Goal: Find specific page/section: Find specific page/section

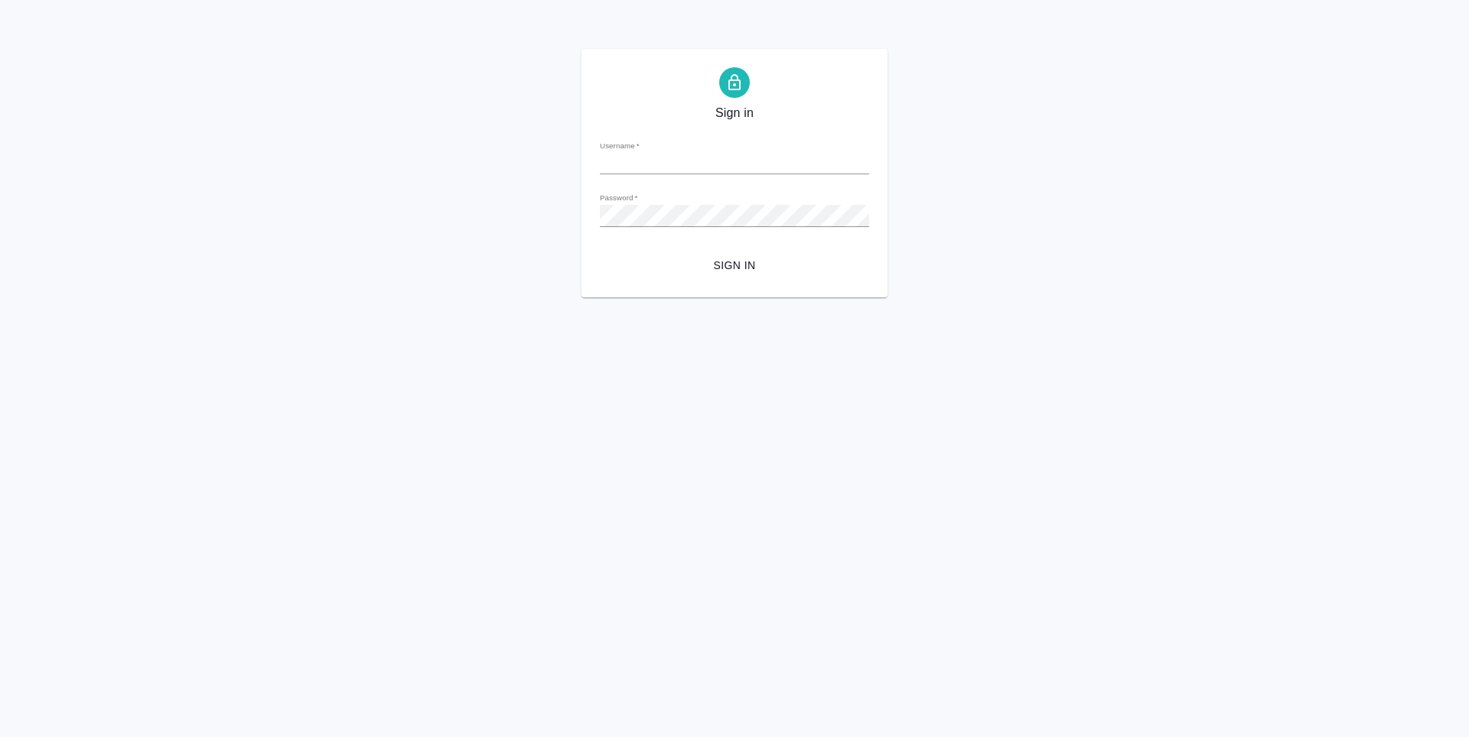
type input "[EMAIL_ADDRESS][DOMAIN_NAME]"
click at [759, 266] on span "Sign in" at bounding box center [734, 265] width 245 height 19
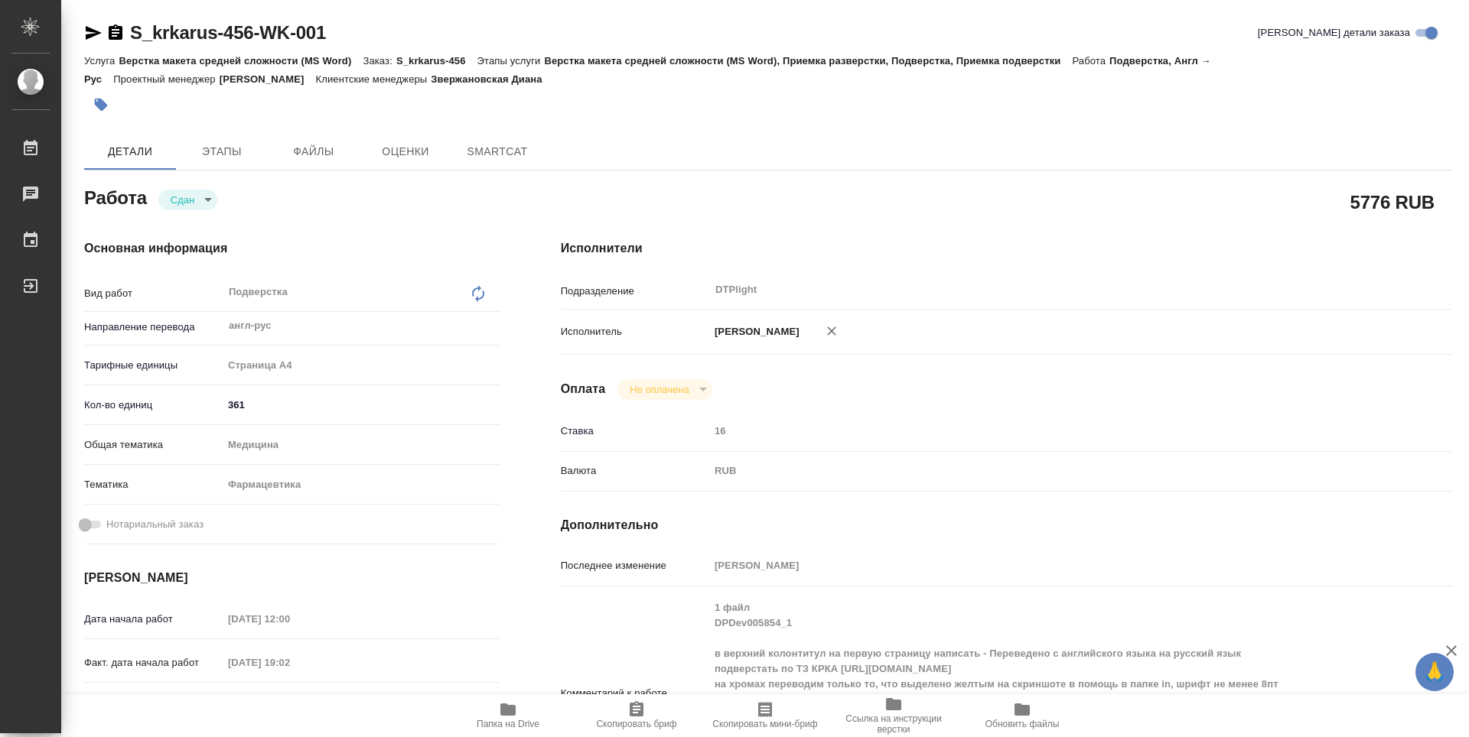
type textarea "x"
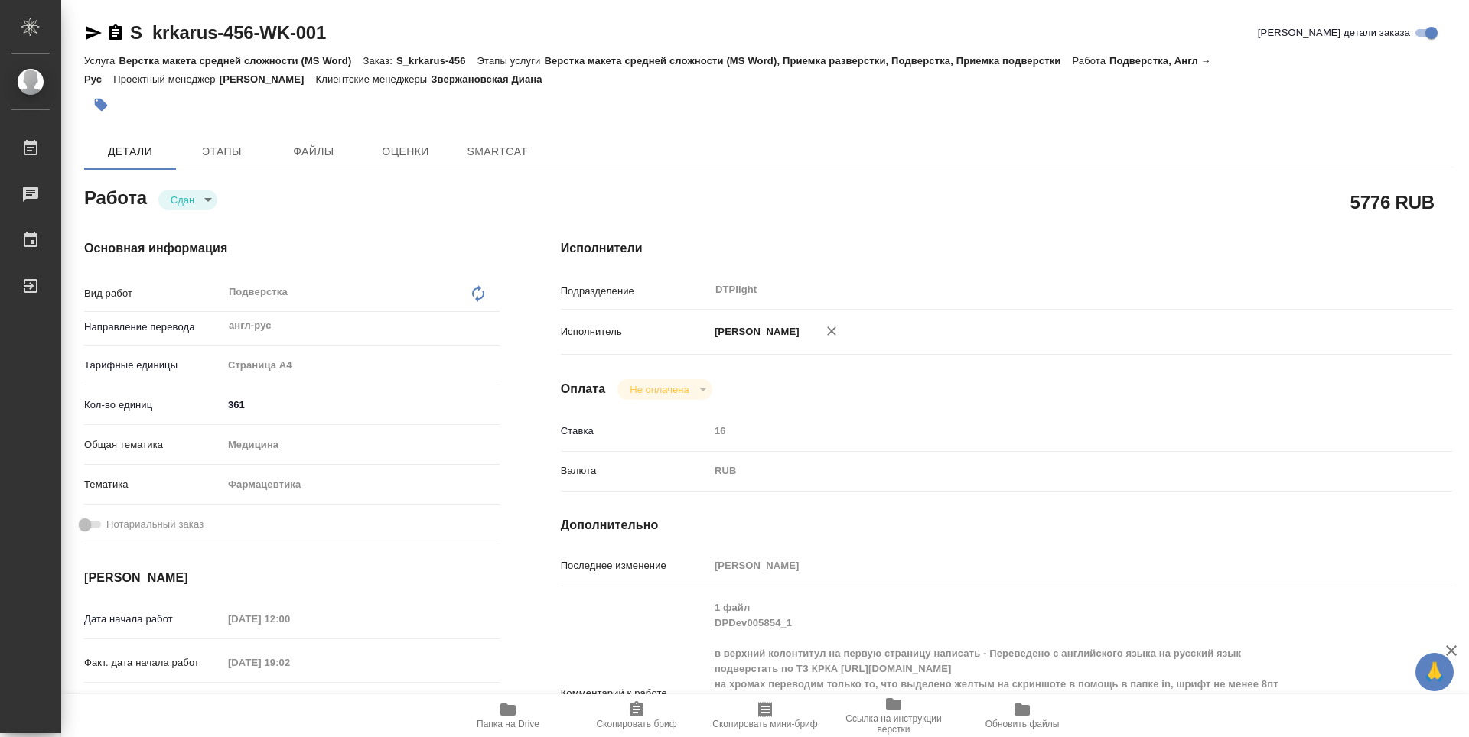
type textarea "x"
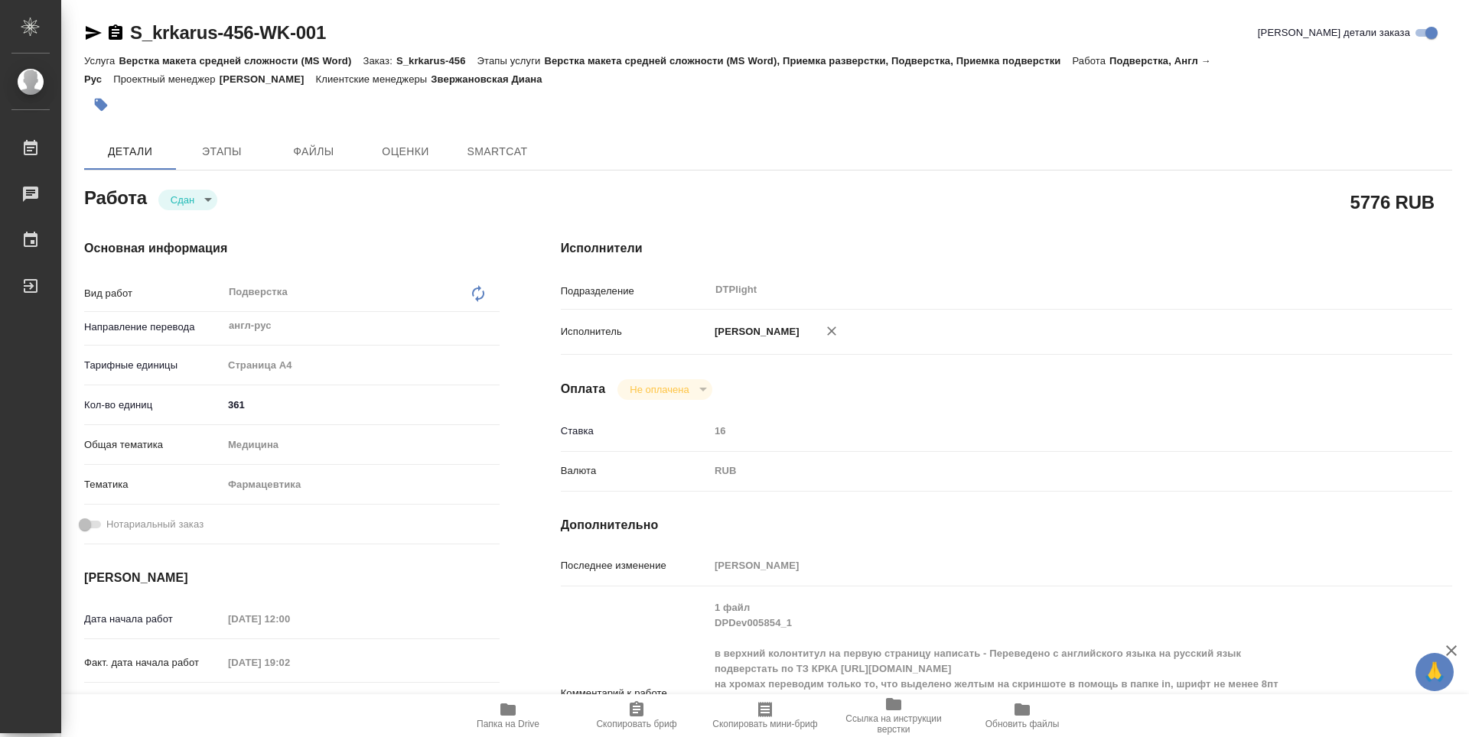
type textarea "x"
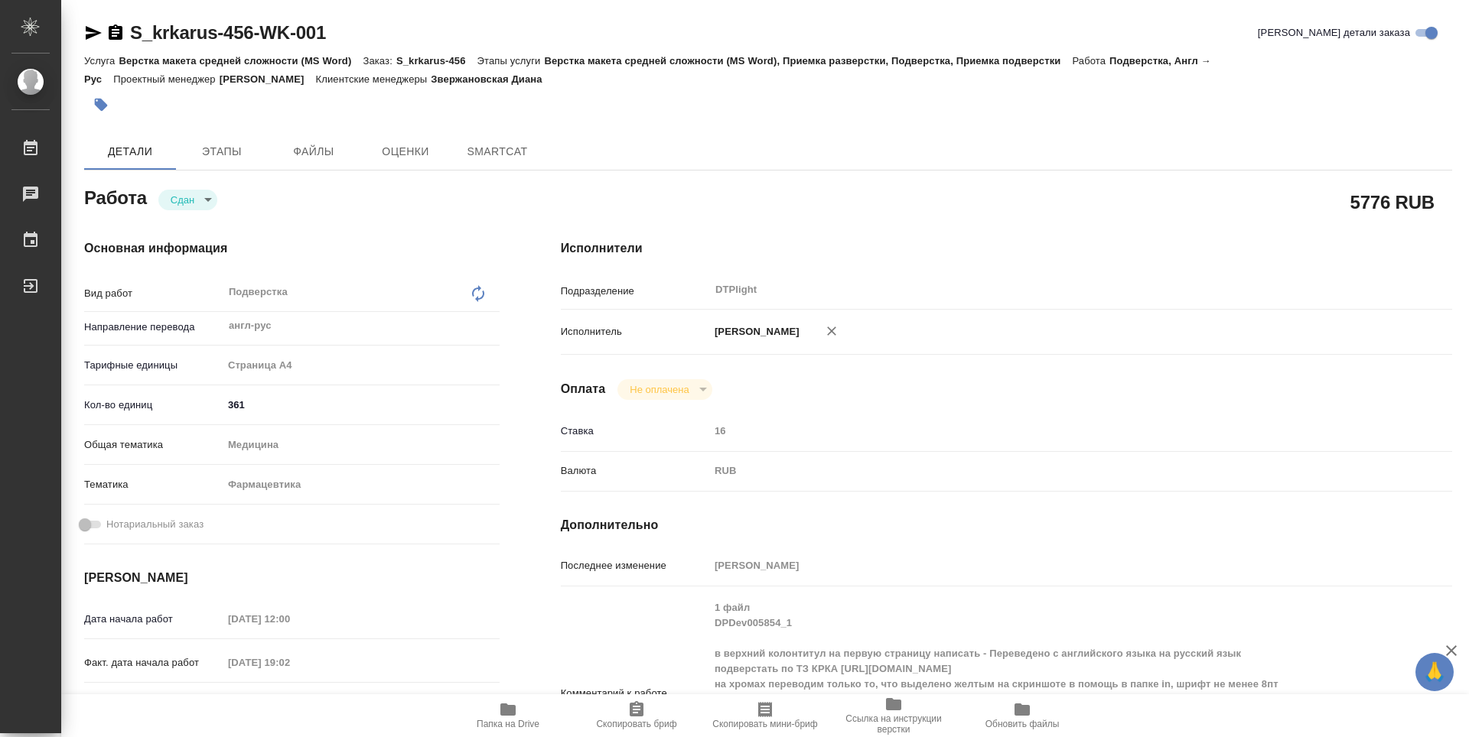
type textarea "x"
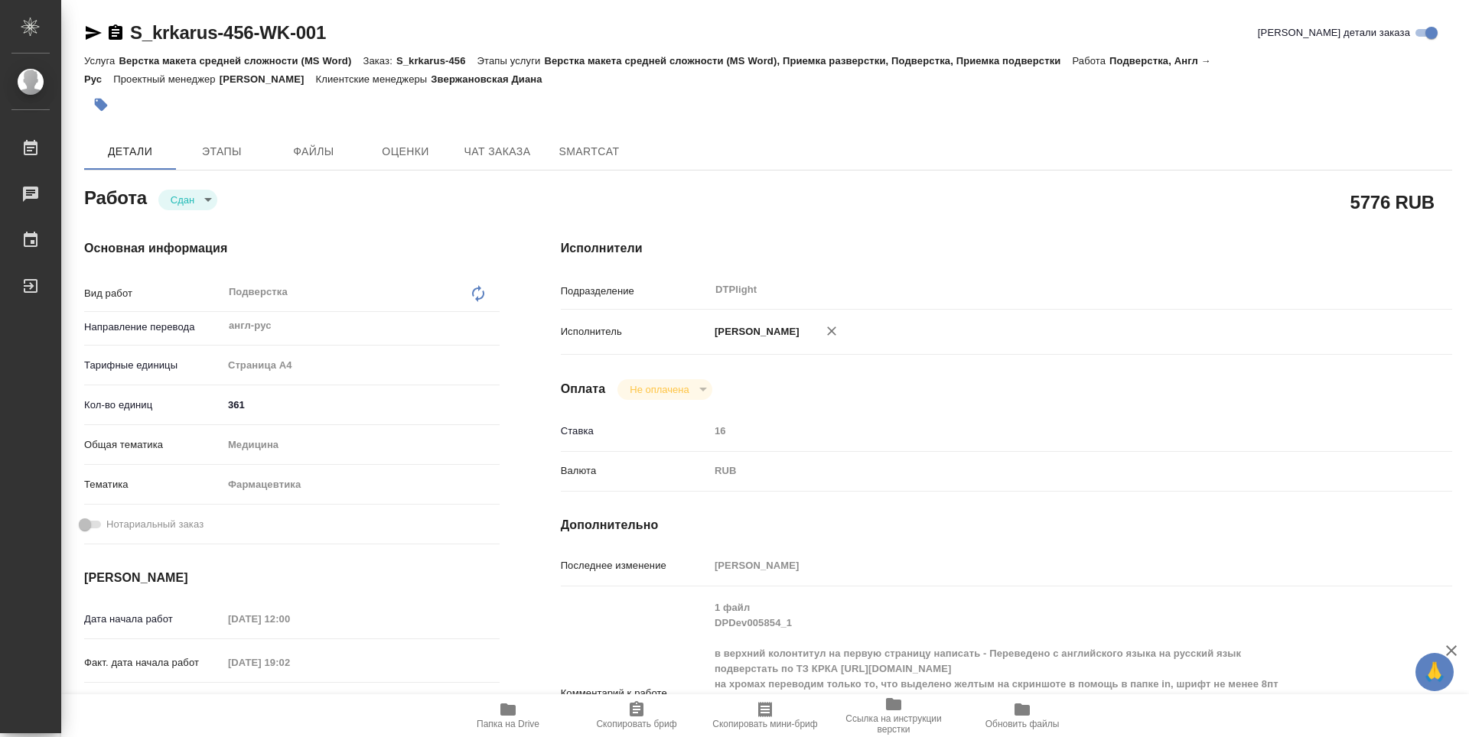
type textarea "x"
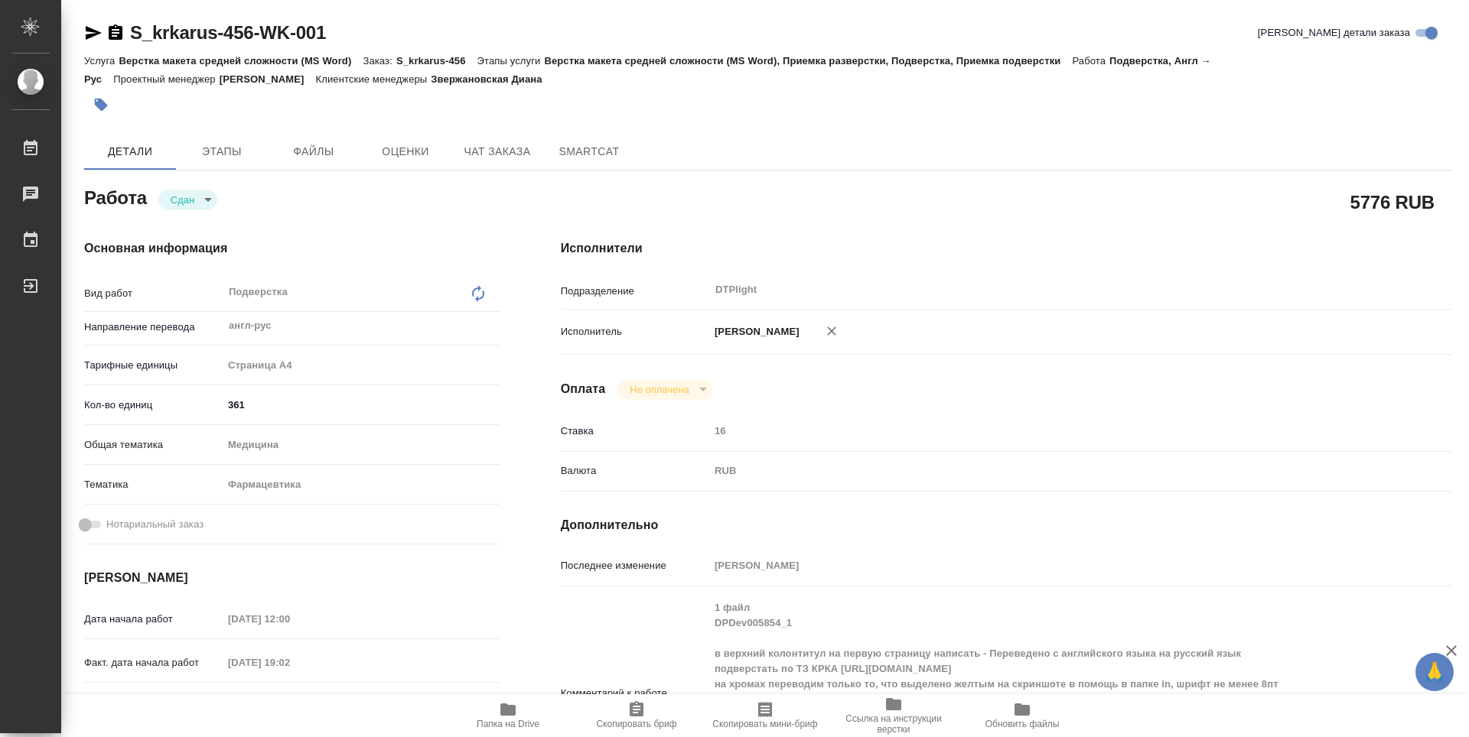
type textarea "x"
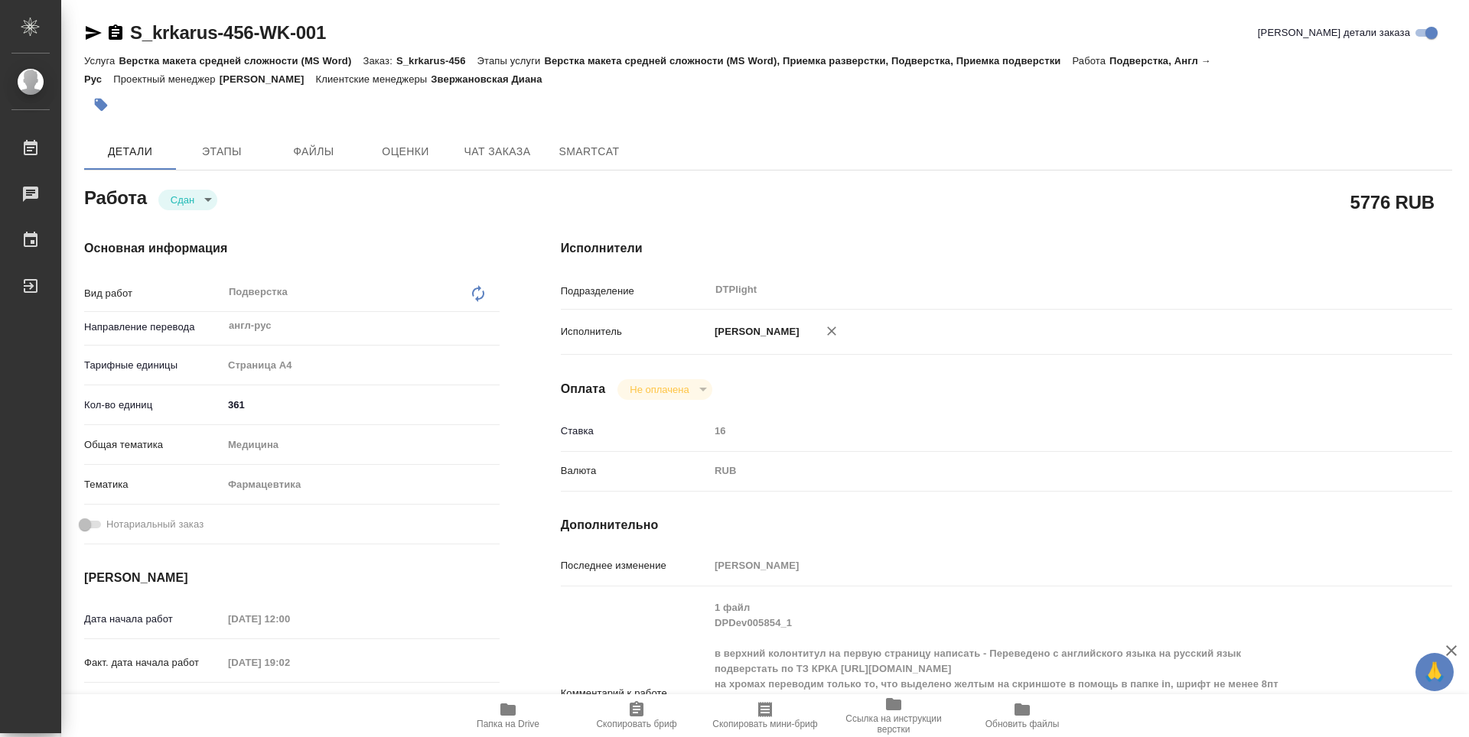
type textarea "x"
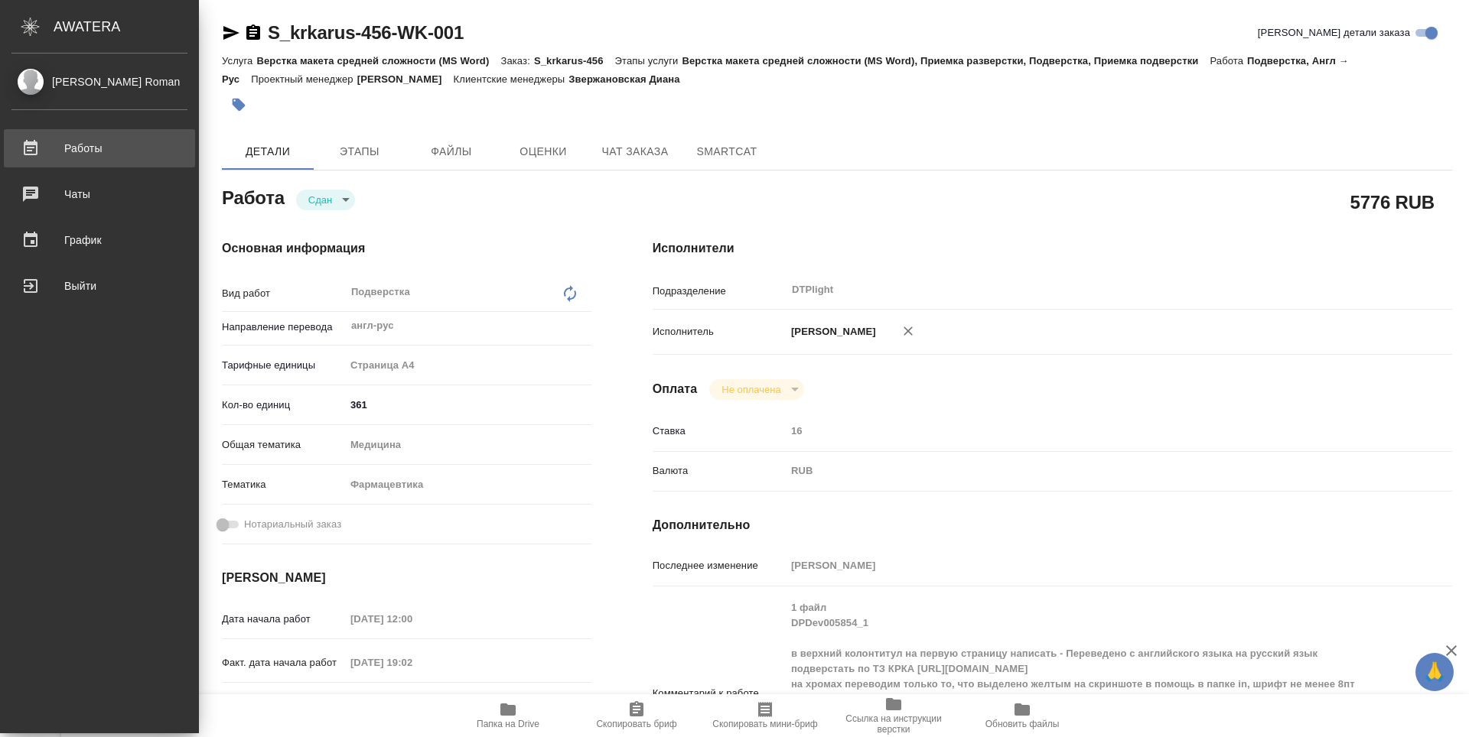
type textarea "x"
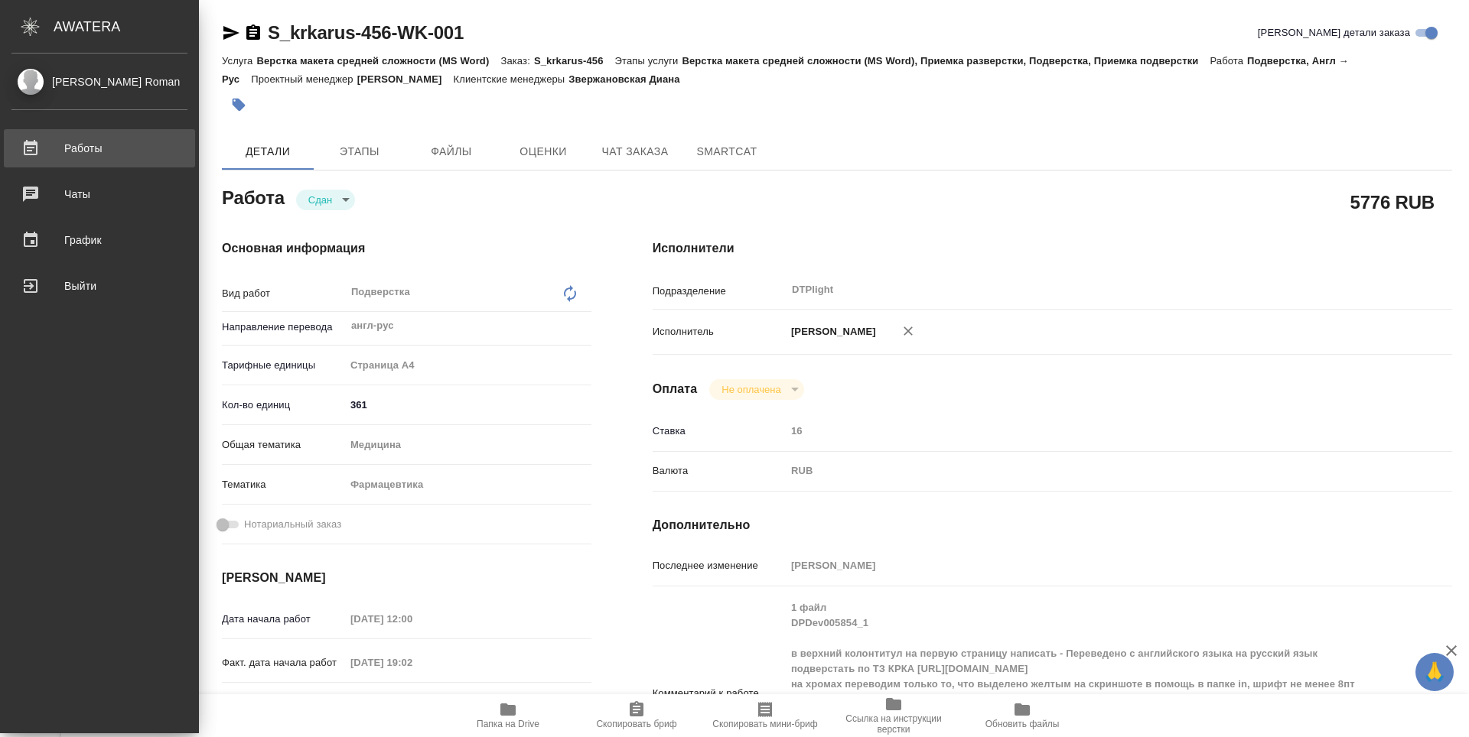
click at [75, 147] on div "Работы" at bounding box center [99, 148] width 176 height 23
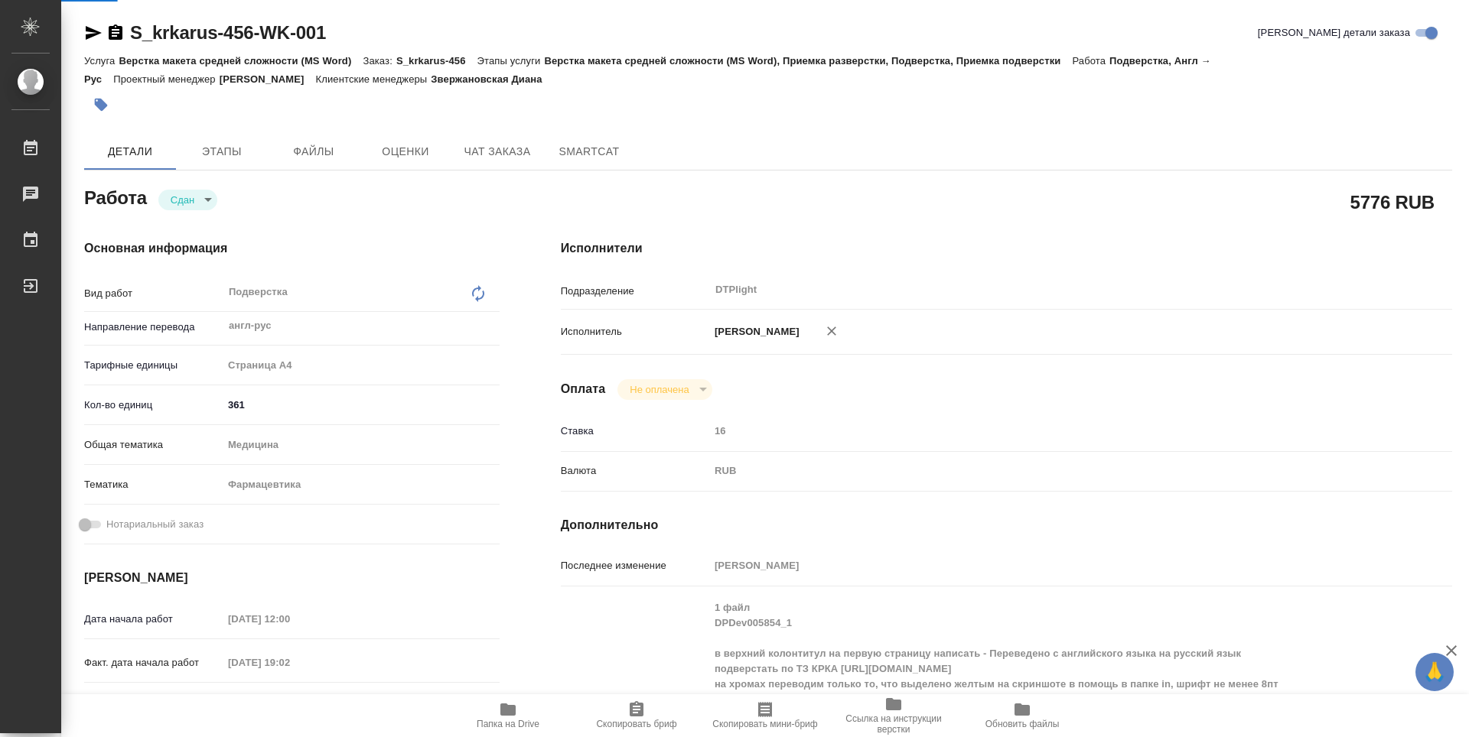
type textarea "x"
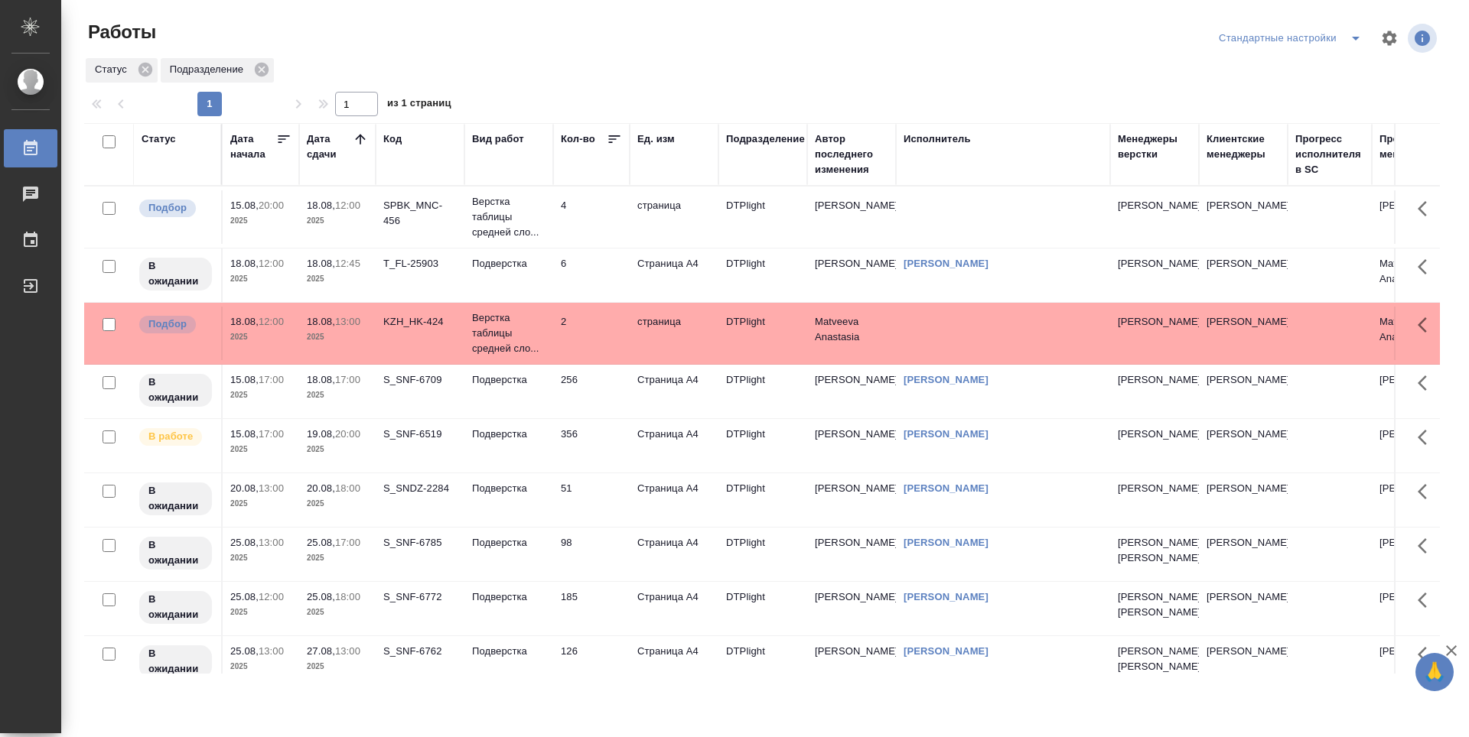
click at [441, 233] on td "SPBK_MNC-456" at bounding box center [420, 217] width 89 height 54
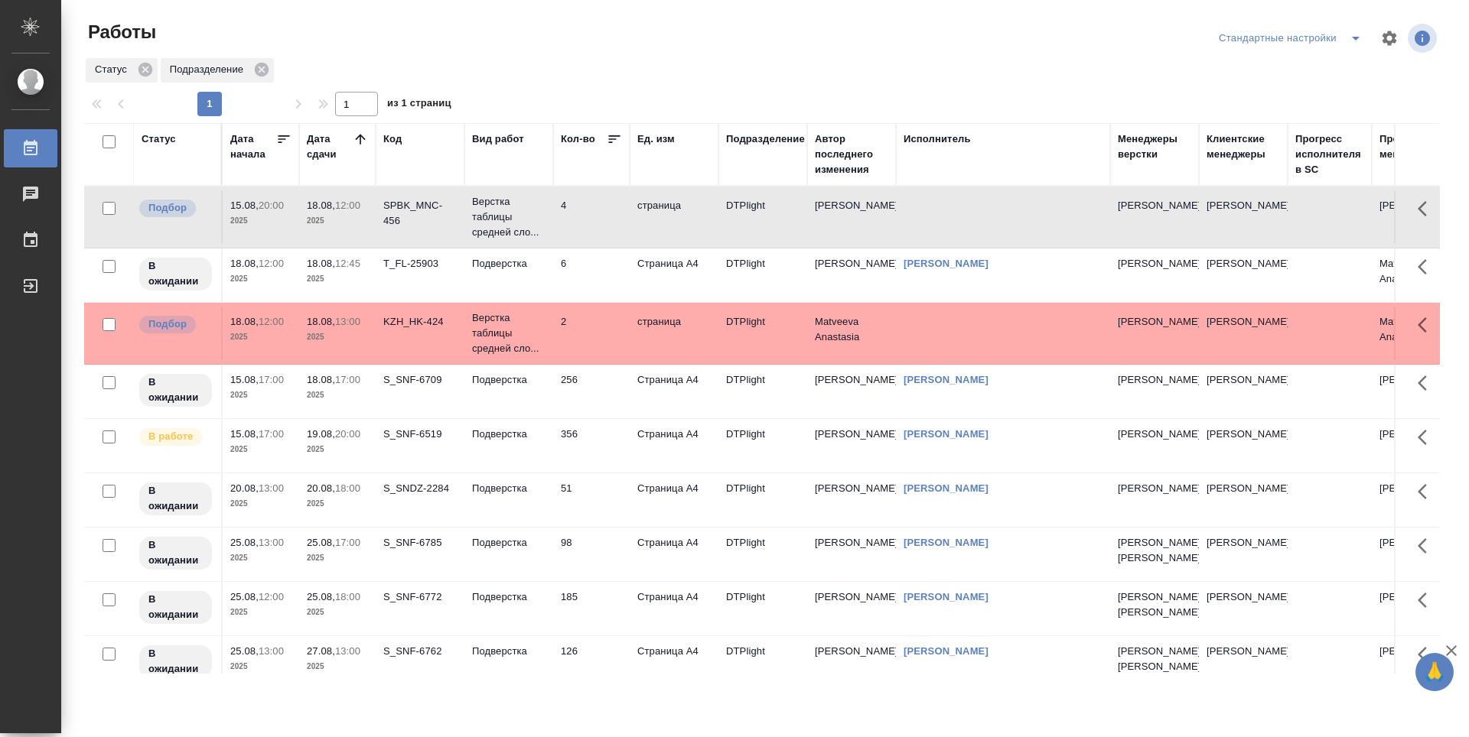
click at [445, 228] on div "SPBK_MNC-456" at bounding box center [419, 213] width 73 height 31
click at [355, 274] on p "2025" at bounding box center [337, 279] width 61 height 15
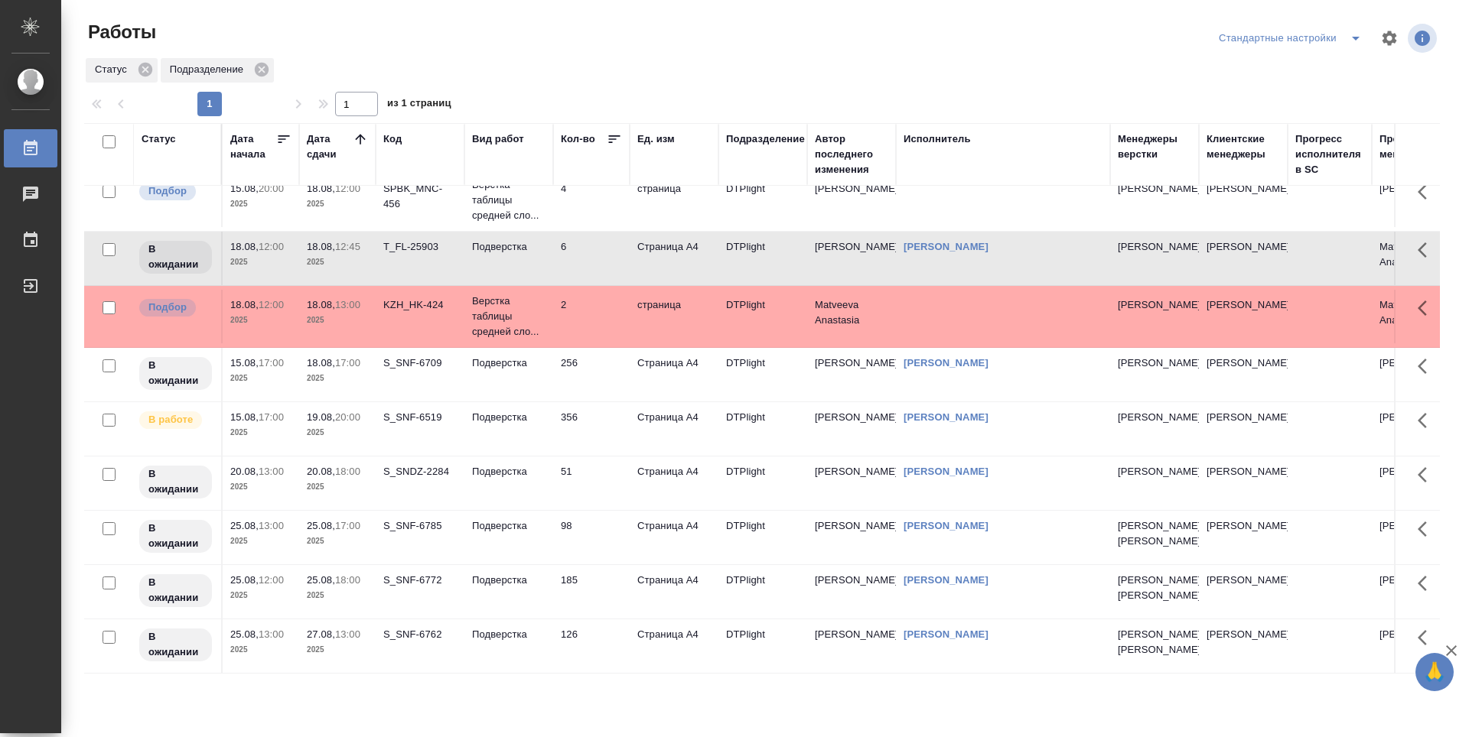
scroll to position [97, 0]
click at [588, 227] on td "126" at bounding box center [591, 201] width 76 height 54
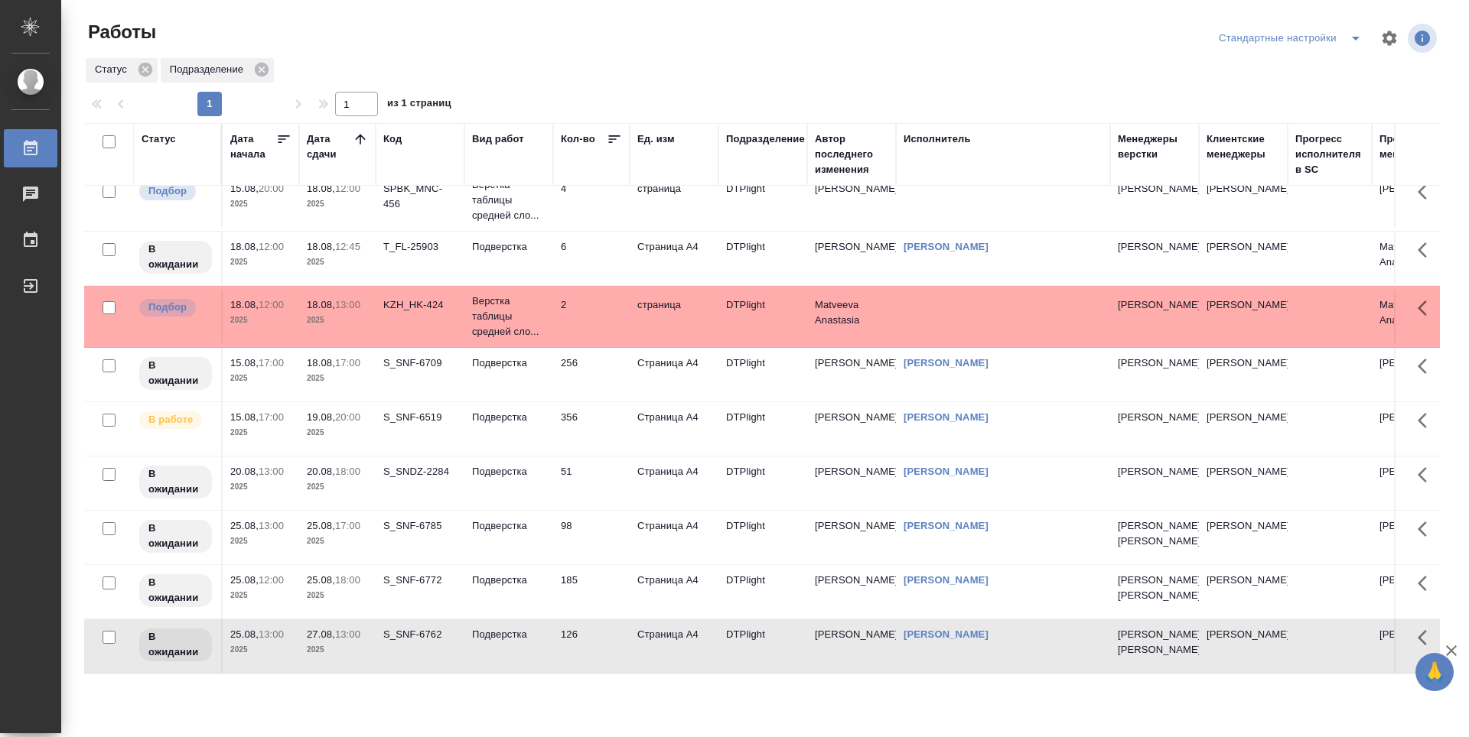
click at [583, 227] on td "256" at bounding box center [591, 201] width 76 height 54
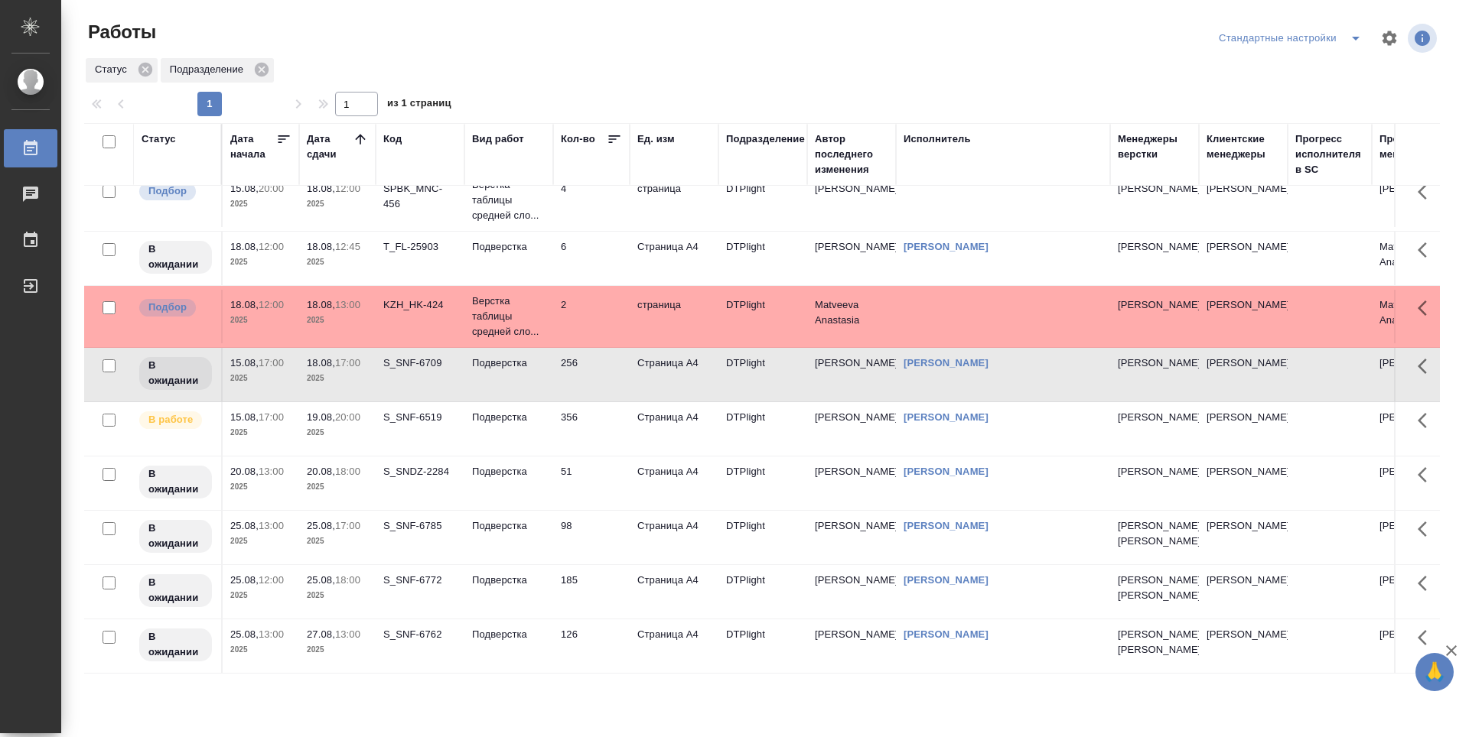
click at [586, 227] on td "356" at bounding box center [591, 201] width 76 height 54
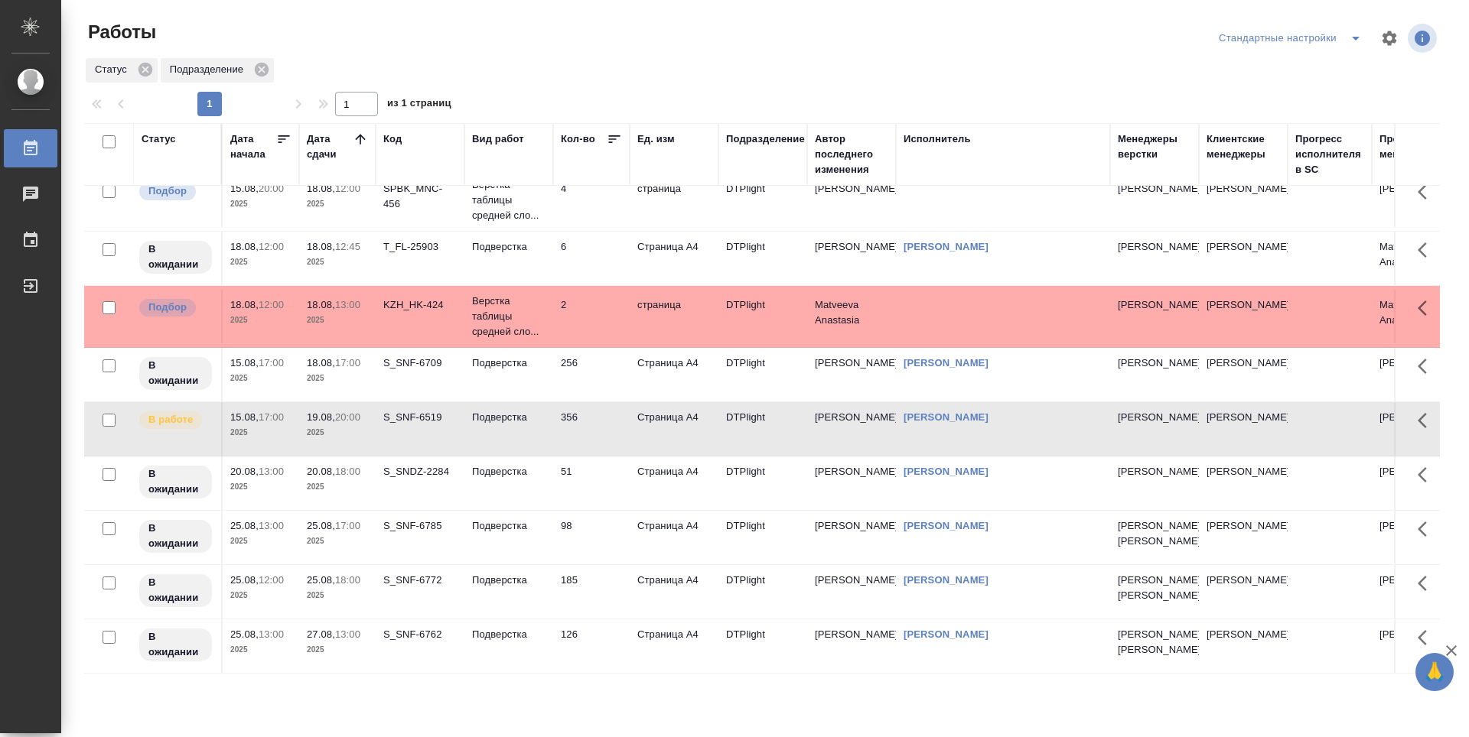
click at [590, 227] on td "51" at bounding box center [591, 201] width 76 height 54
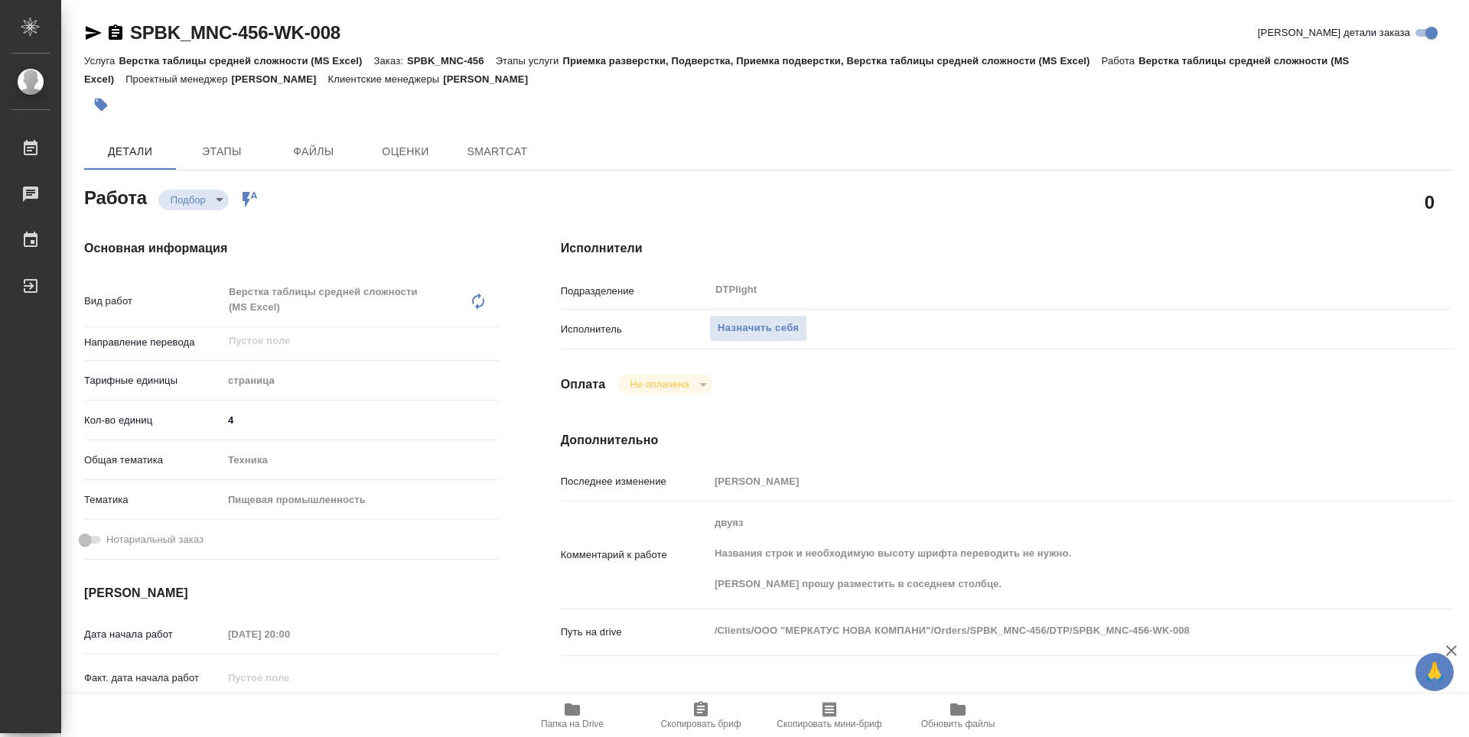
type textarea "x"
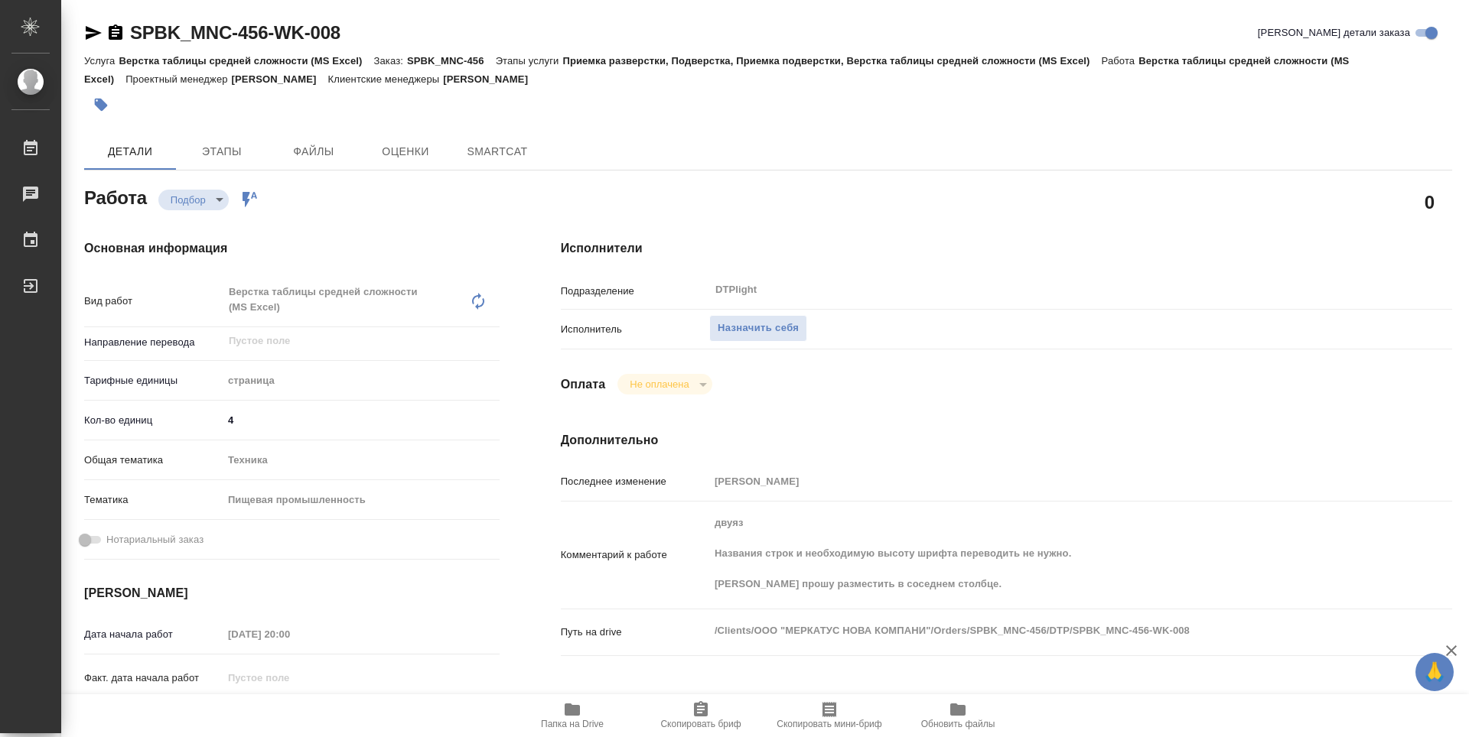
type textarea "x"
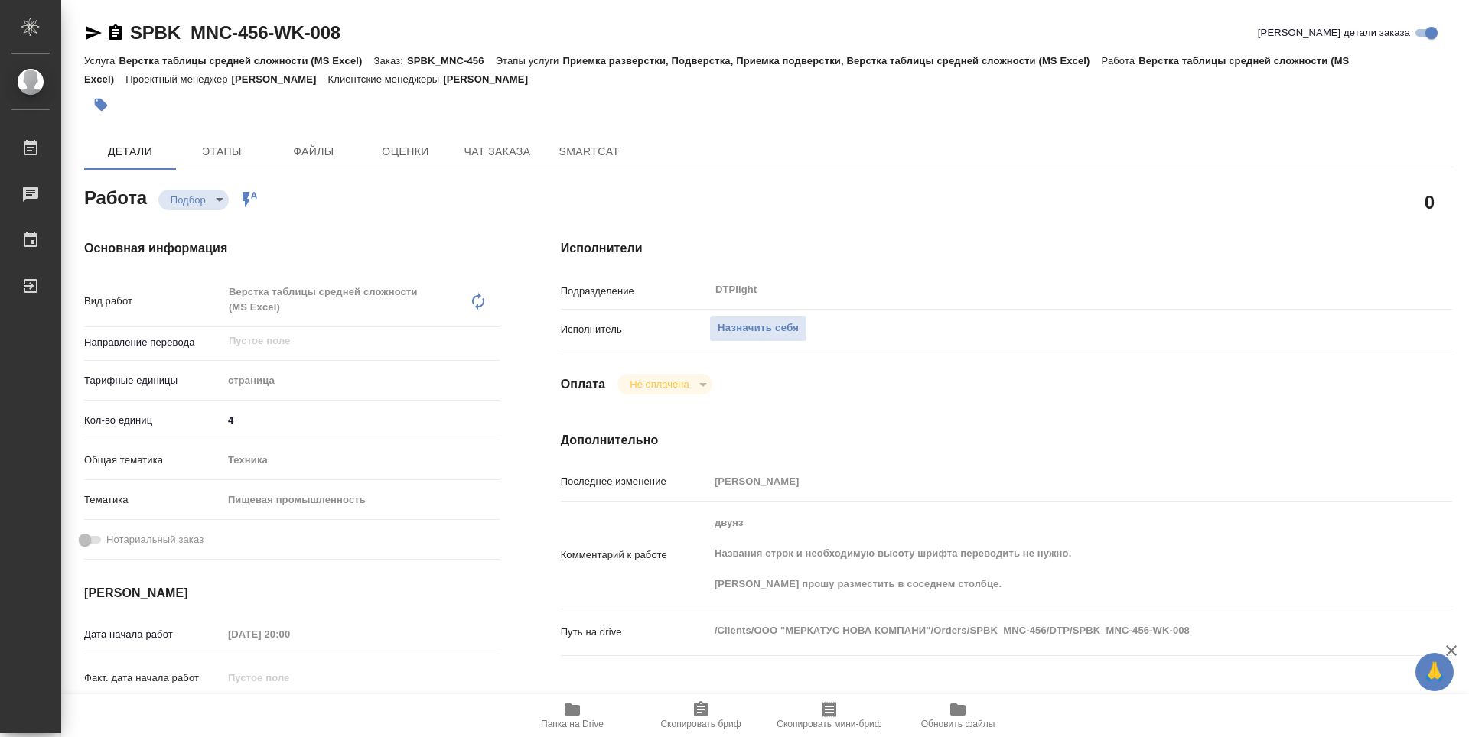
type textarea "x"
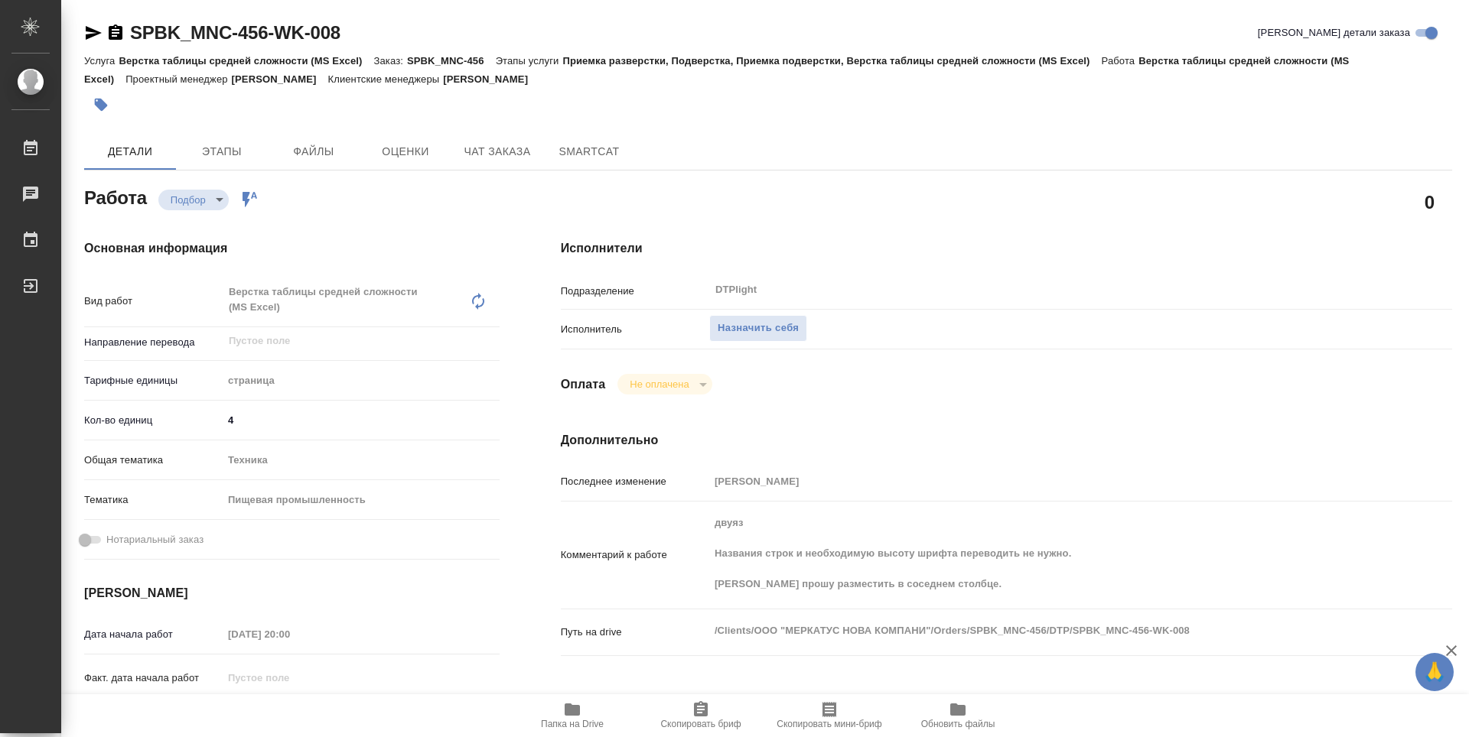
type textarea "x"
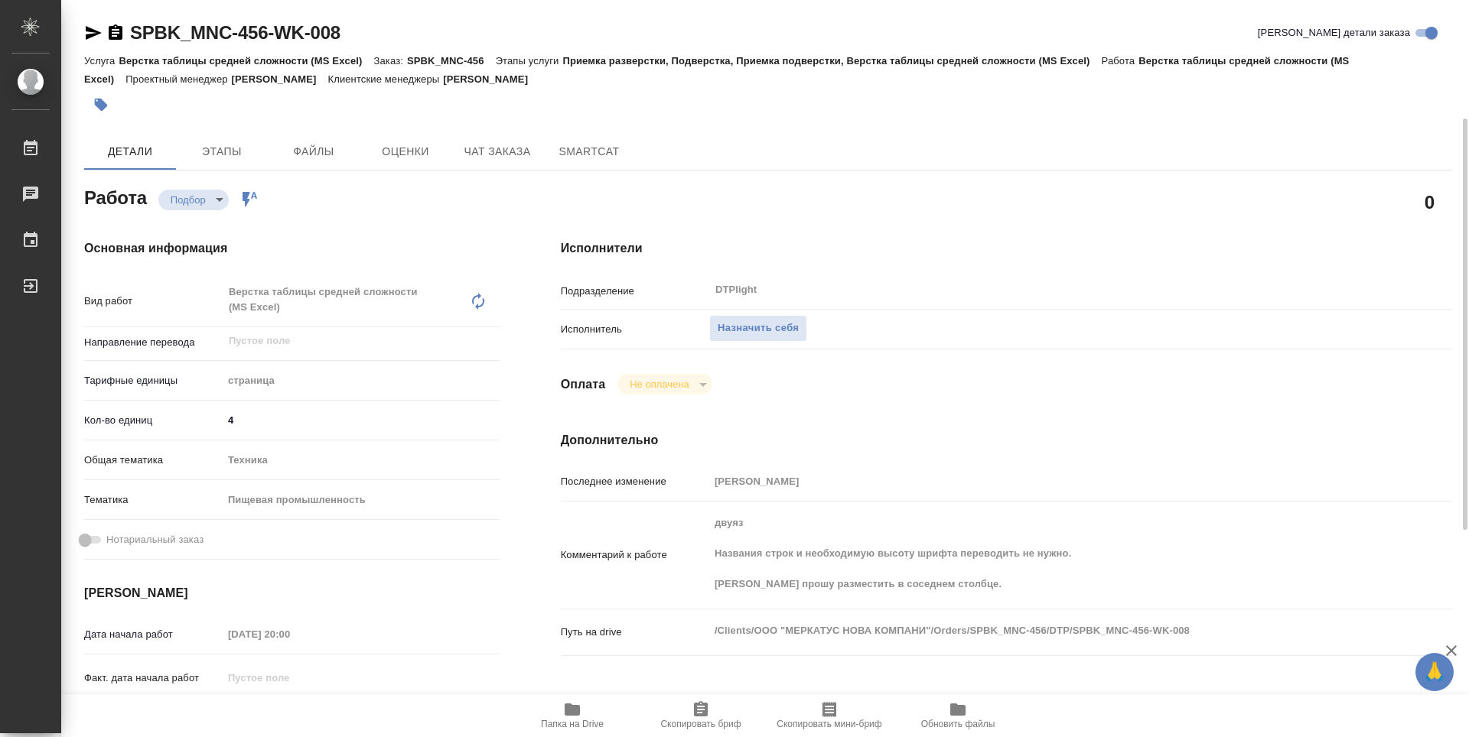
scroll to position [76, 0]
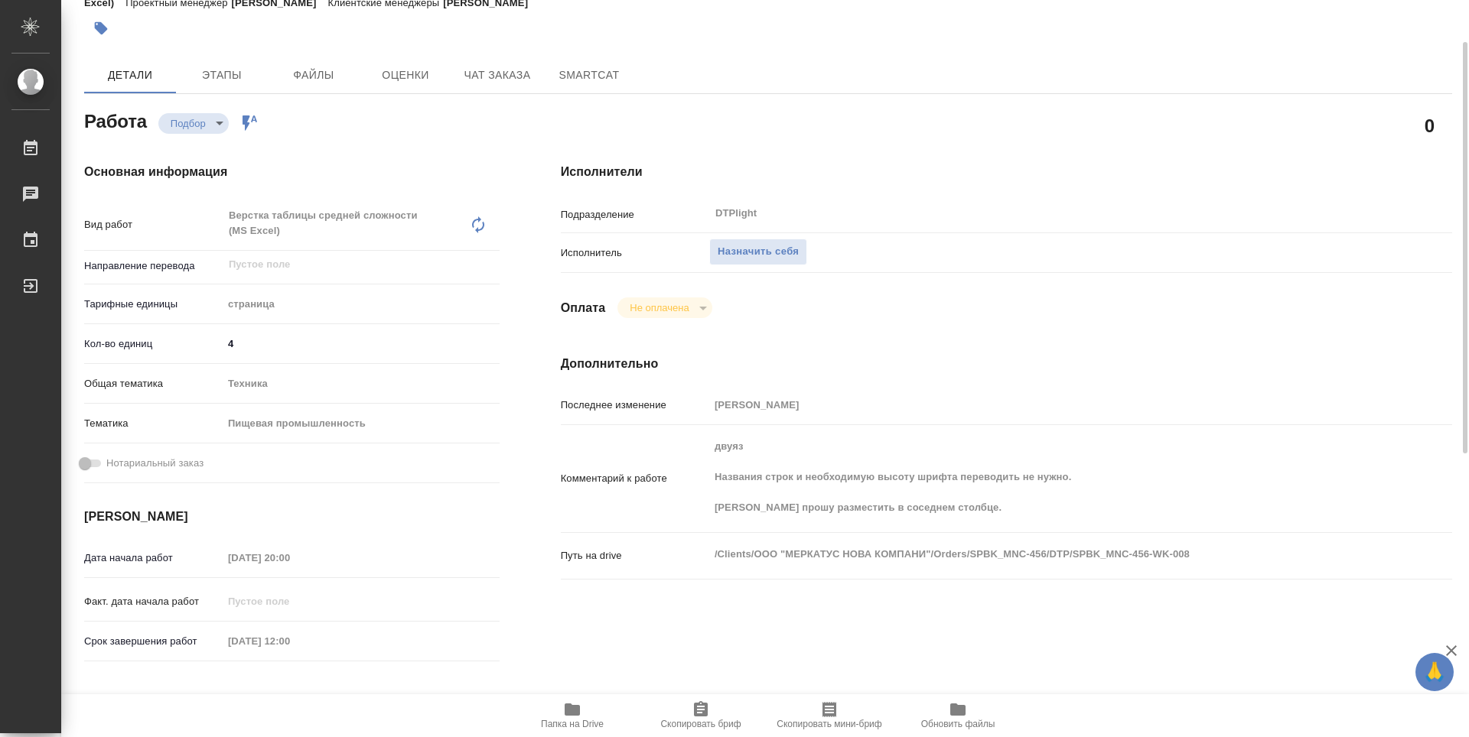
click at [582, 711] on span "Папка на Drive" at bounding box center [572, 715] width 110 height 29
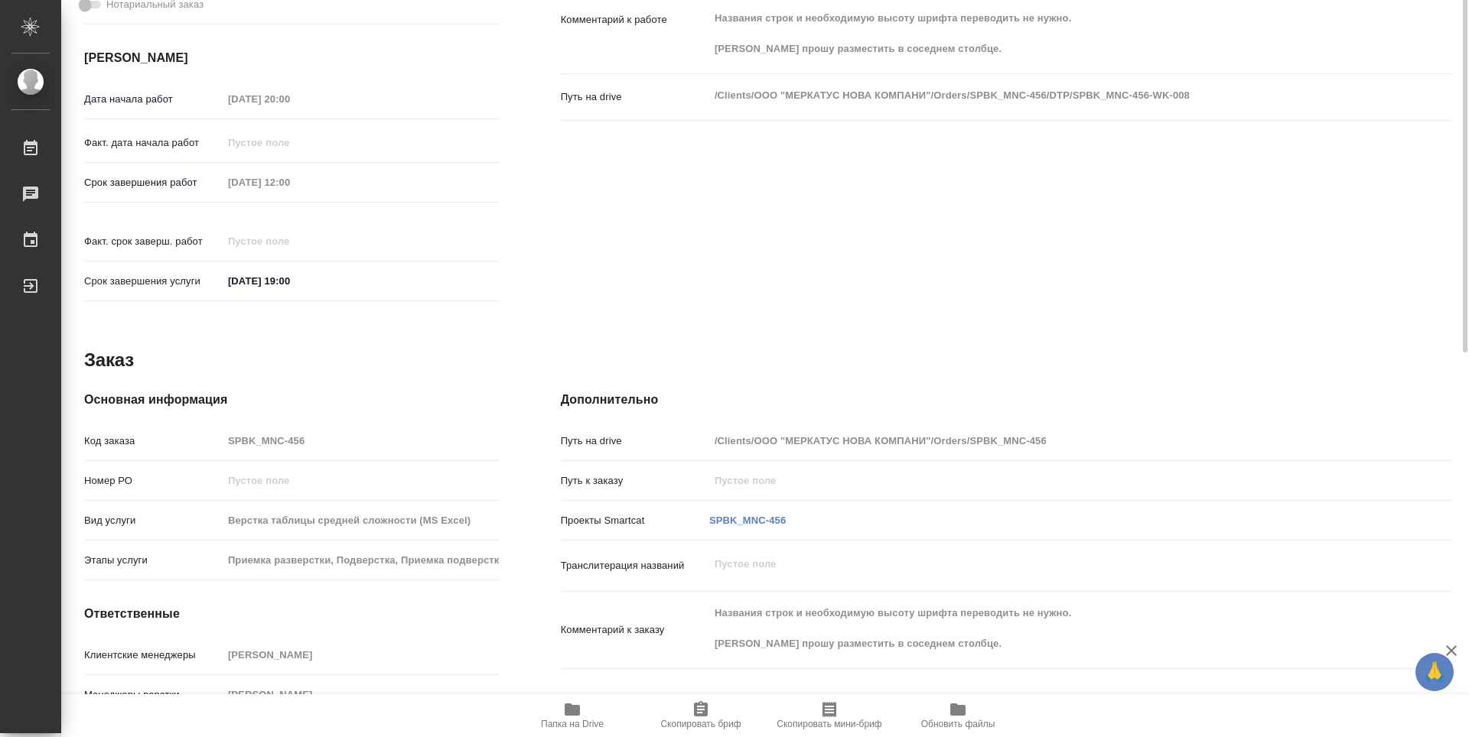
scroll to position [0, 0]
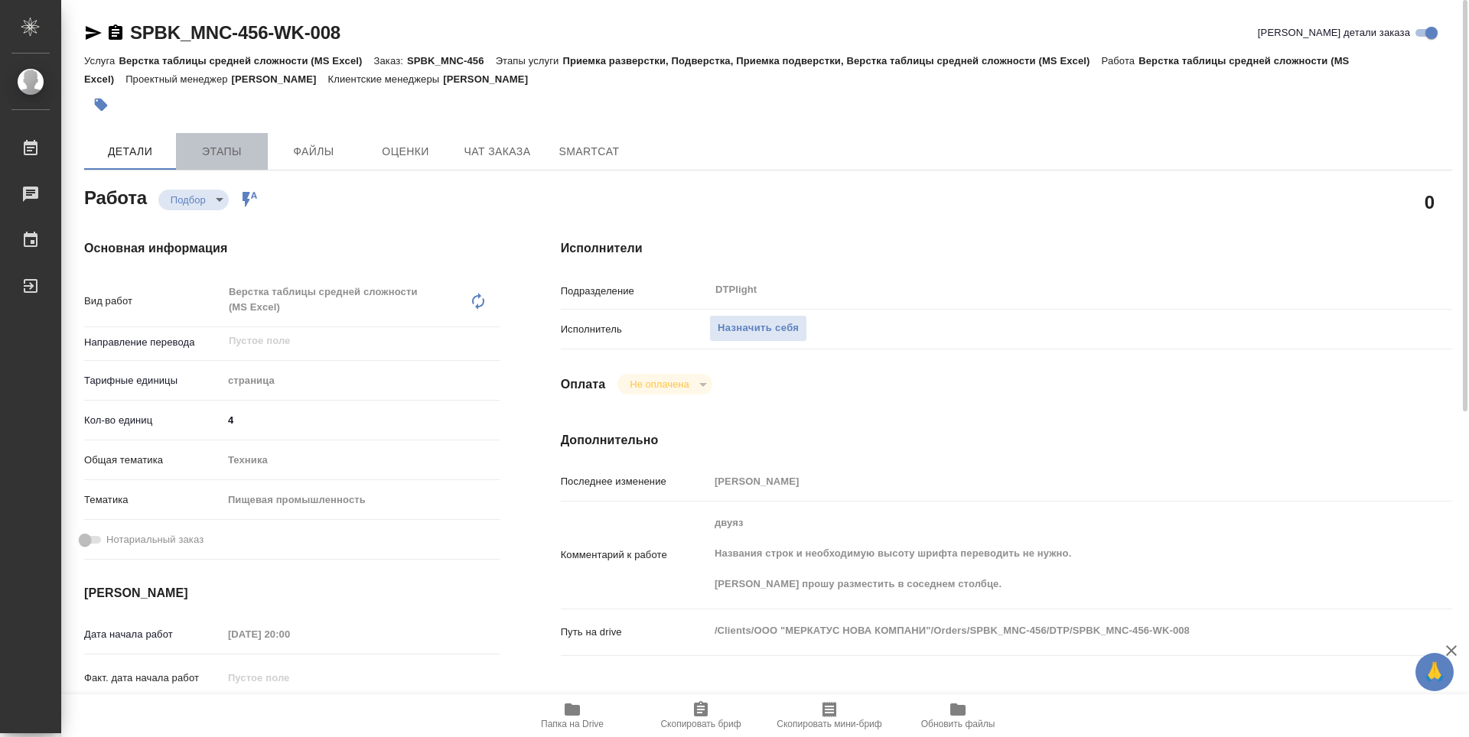
click at [200, 155] on span "Этапы" at bounding box center [221, 151] width 73 height 19
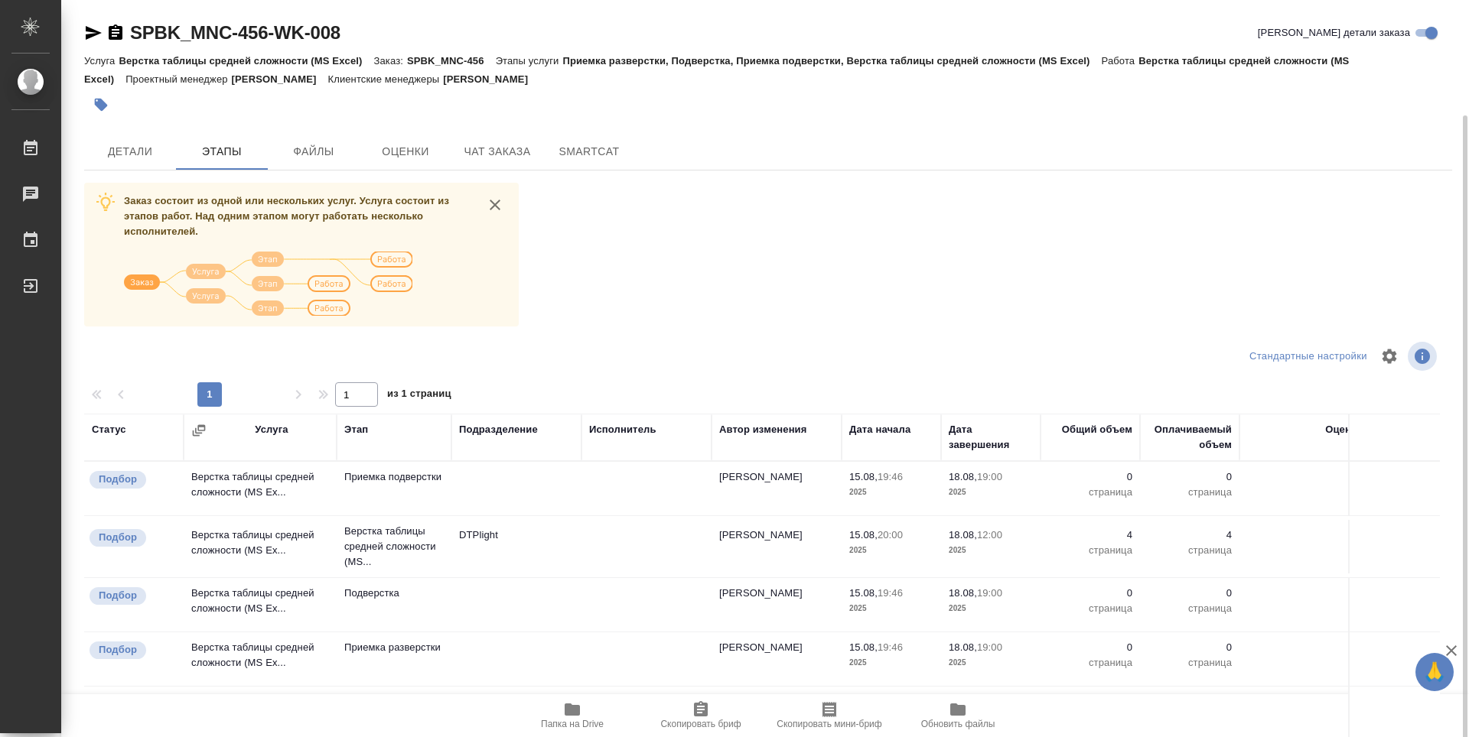
scroll to position [60, 0]
